Goal: Task Accomplishment & Management: Manage account settings

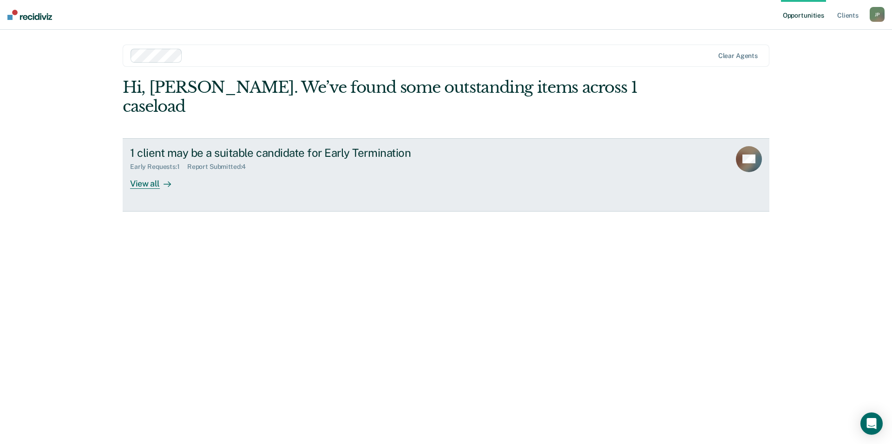
click at [140, 171] on div "View all" at bounding box center [156, 180] width 52 height 18
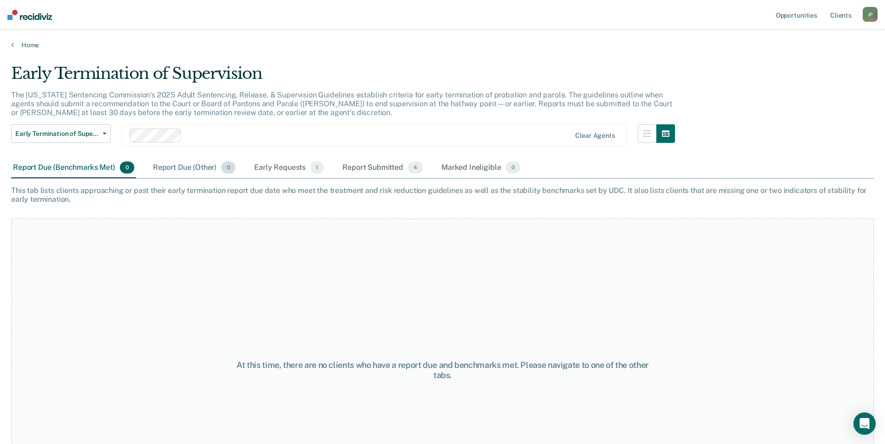
click at [183, 174] on div "Report Due (Other) 0" at bounding box center [194, 168] width 86 height 20
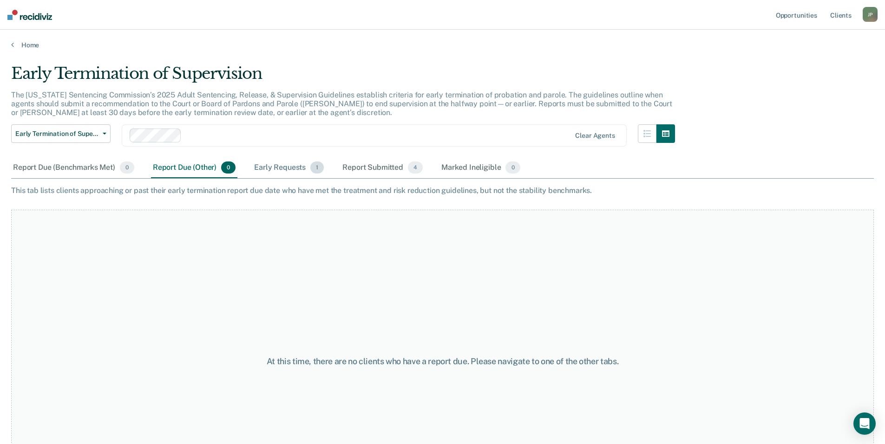
click at [288, 172] on div "Early Requests 1" at bounding box center [288, 168] width 73 height 20
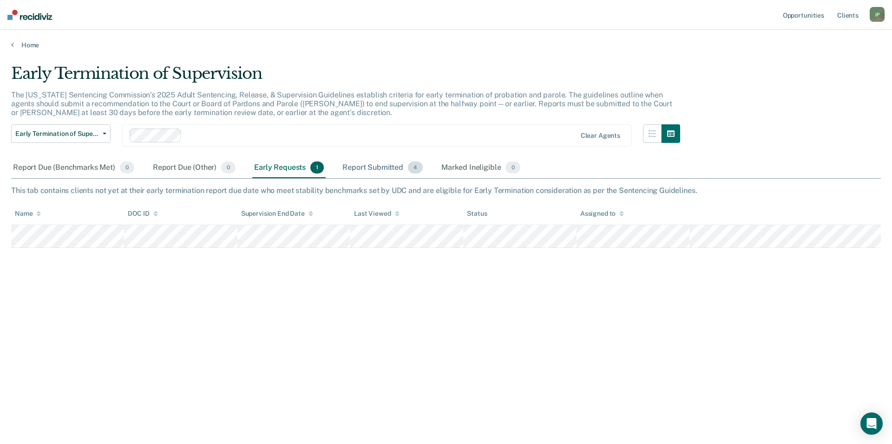
click at [366, 175] on div "Report Submitted 4" at bounding box center [382, 168] width 84 height 20
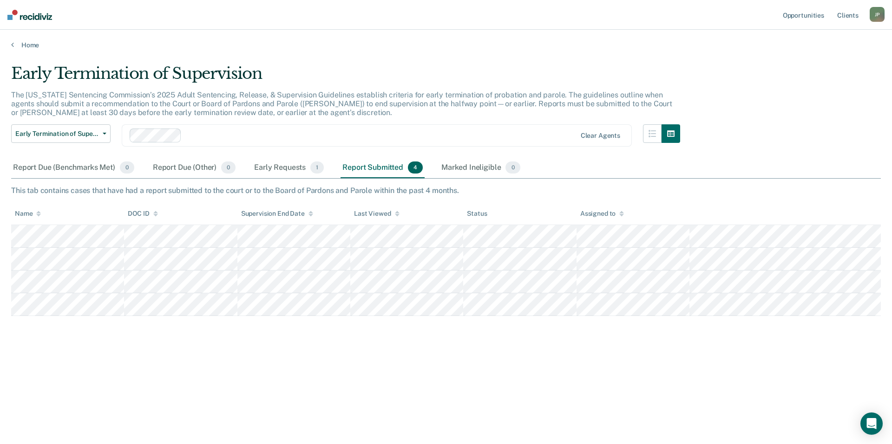
click at [880, 15] on div "J P" at bounding box center [876, 14] width 15 height 15
click at [820, 60] on link "Log Out" at bounding box center [839, 61] width 75 height 8
